Goal: Information Seeking & Learning: Learn about a topic

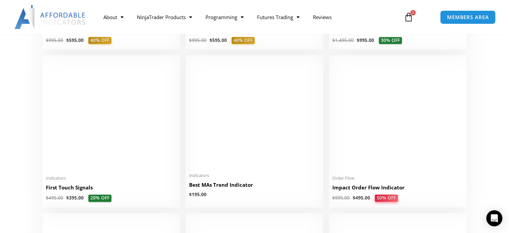
scroll to position [1071, 0]
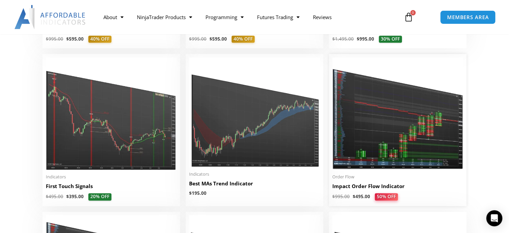
click at [410, 112] on img at bounding box center [397, 113] width 131 height 112
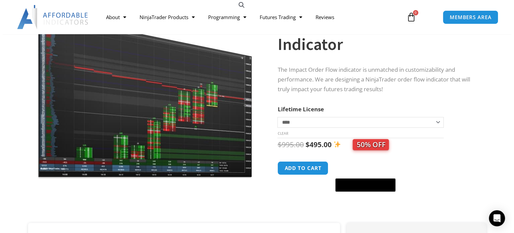
scroll to position [67, 0]
